Goal: Information Seeking & Learning: Check status

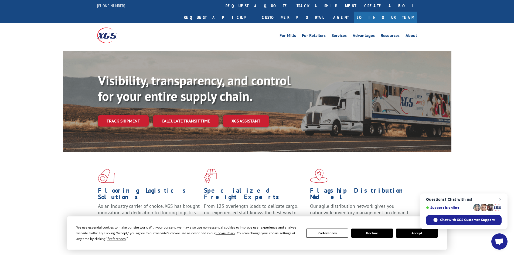
click at [66, 152] on div "Flooring Logistics Solutions As an industry carrier of choice, XGS has brought …" at bounding box center [257, 201] width 389 height 99
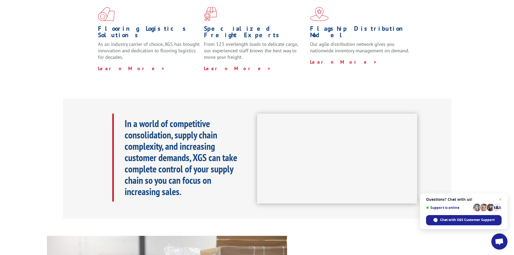
scroll to position [27, 0]
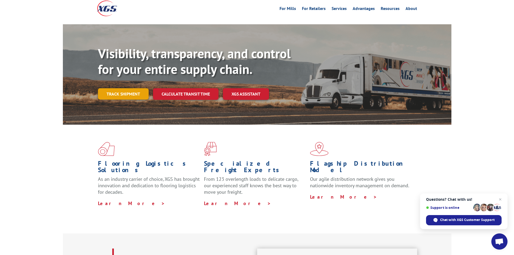
click at [139, 88] on link "Track shipment" at bounding box center [123, 93] width 51 height 11
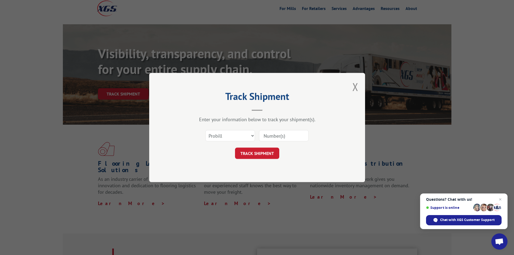
click at [281, 136] on input at bounding box center [284, 135] width 50 height 11
paste input "65546482"
type input "65546482"
click at [248, 133] on select "Select category... Probill BOL PO" at bounding box center [230, 135] width 50 height 11
select select "po"
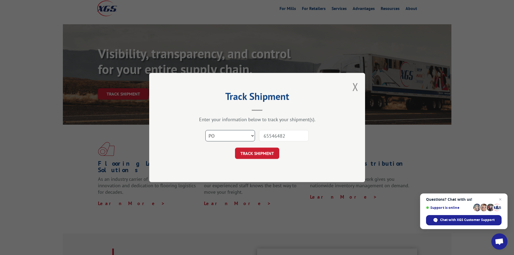
click at [205, 130] on select "Select category... Probill BOL PO" at bounding box center [230, 135] width 50 height 11
click at [255, 154] on button "TRACK SHIPMENT" at bounding box center [257, 153] width 44 height 11
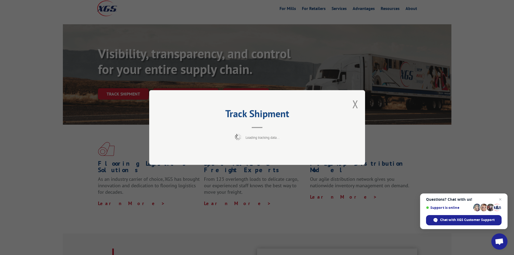
click at [398, 224] on div "Track Shipment Loading tracking data..." at bounding box center [257, 127] width 514 height 255
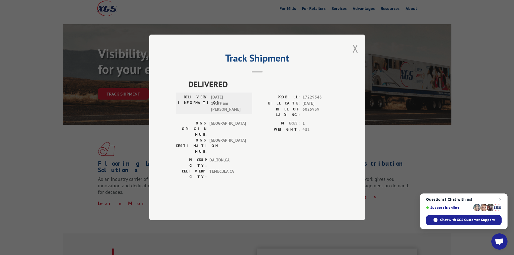
click at [355, 56] on button "Close modal" at bounding box center [356, 48] width 6 height 14
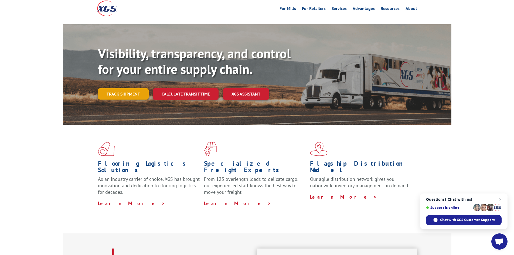
click at [127, 88] on link "Track shipment" at bounding box center [123, 93] width 51 height 11
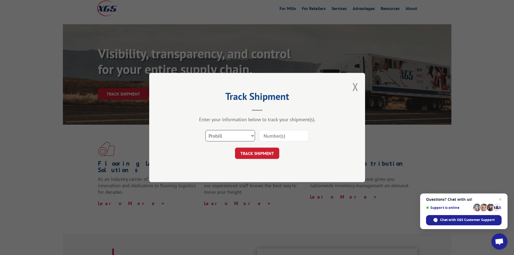
click at [239, 137] on select "Select category... Probill BOL PO" at bounding box center [230, 135] width 50 height 11
select select "po"
click at [205, 130] on select "Select category... Probill BOL PO" at bounding box center [230, 135] width 50 height 11
click at [295, 134] on input at bounding box center [284, 135] width 50 height 11
paste input "65546482"
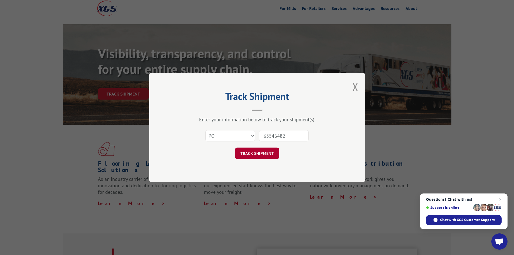
type input "65546482"
click at [249, 155] on button "TRACK SHIPMENT" at bounding box center [257, 153] width 44 height 11
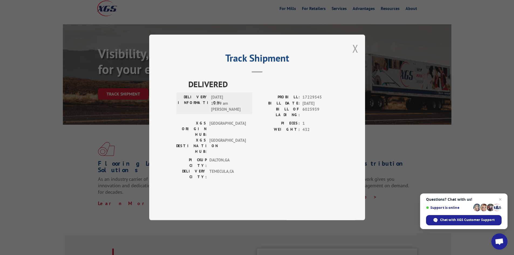
click at [355, 56] on button "Close modal" at bounding box center [356, 48] width 6 height 14
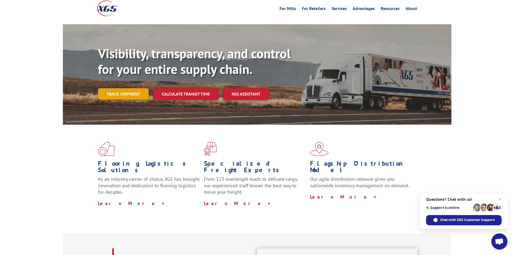
click at [129, 88] on link "Track shipment" at bounding box center [123, 93] width 51 height 11
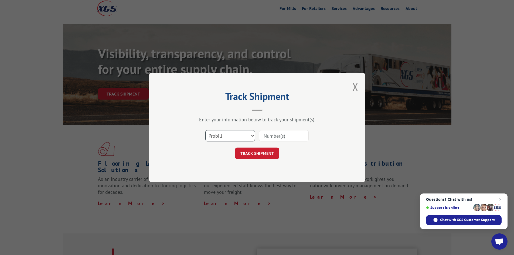
click at [226, 138] on select "Select category... Probill BOL PO" at bounding box center [230, 135] width 50 height 11
select select "po"
click at [205, 130] on select "Select category... Probill BOL PO" at bounding box center [230, 135] width 50 height 11
click at [274, 137] on input at bounding box center [284, 135] width 50 height 11
paste input "65546482"
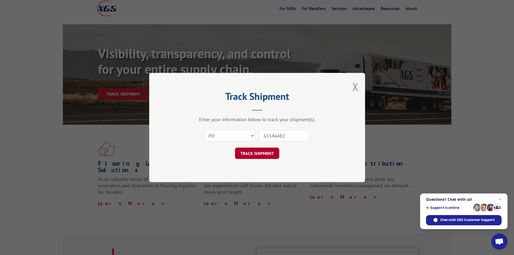
type input "65546482"
click at [257, 151] on button "TRACK SHIPMENT" at bounding box center [257, 153] width 44 height 11
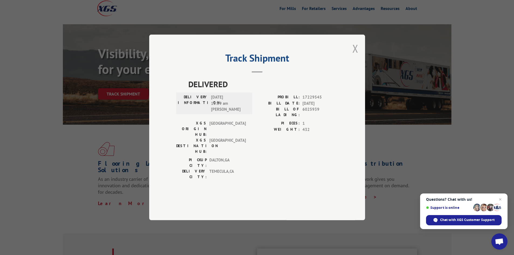
click at [358, 56] on button "Close modal" at bounding box center [356, 48] width 6 height 14
